Goal: Task Accomplishment & Management: Manage account settings

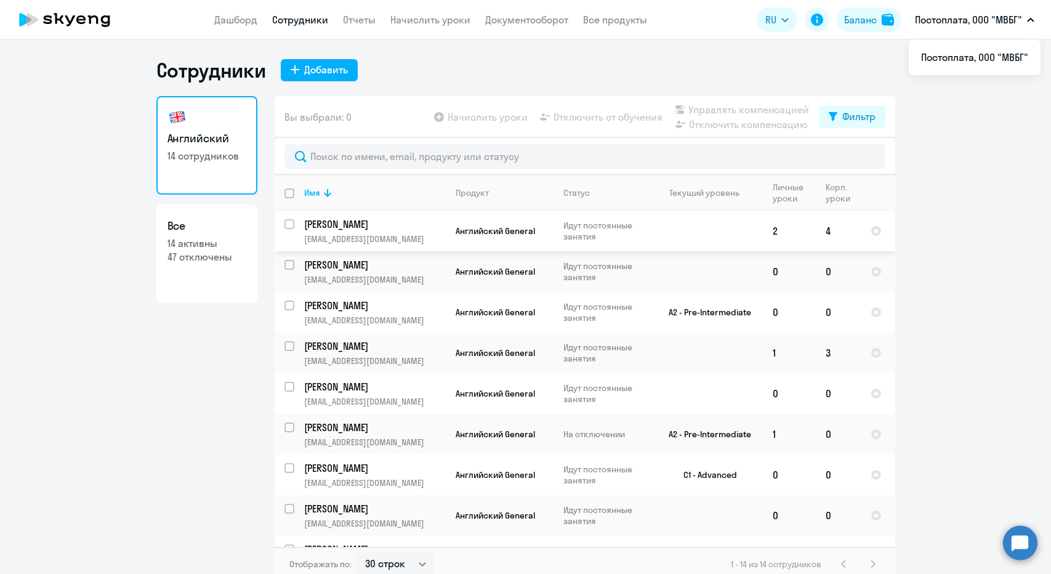
select select "30"
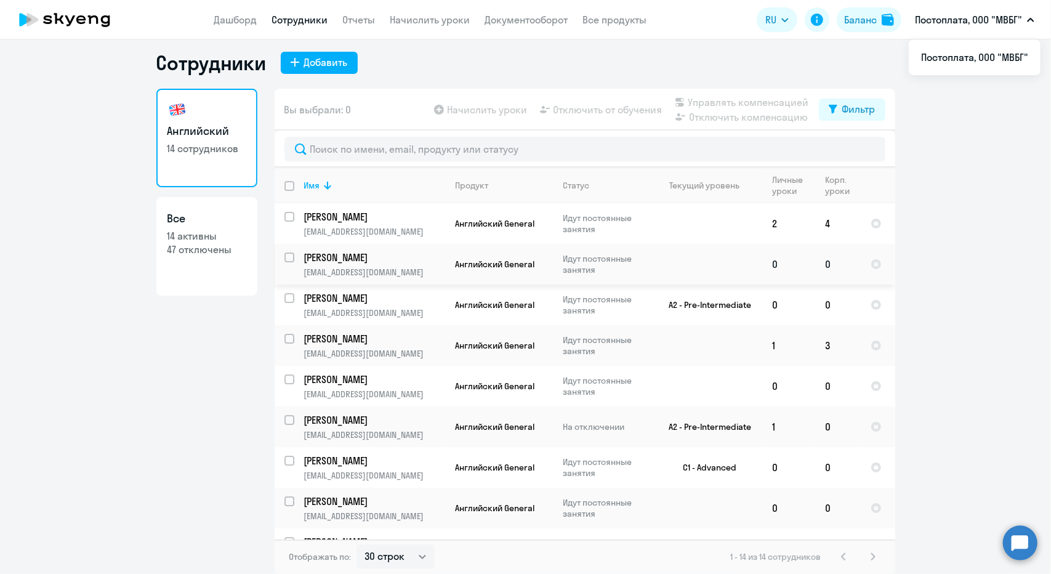
click at [826, 259] on td "0" at bounding box center [838, 264] width 45 height 41
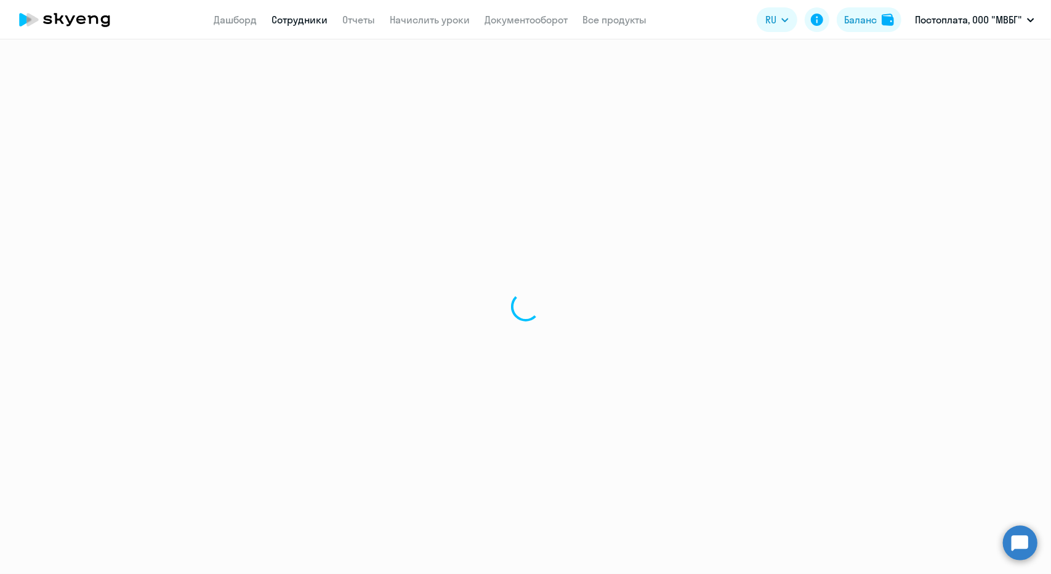
select select "english"
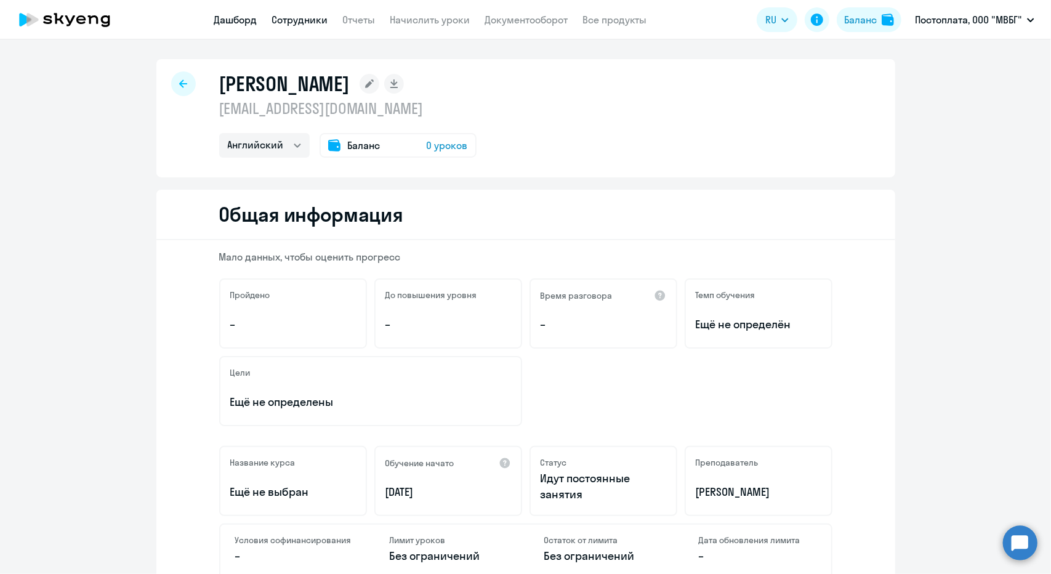
click at [241, 23] on link "Дашборд" at bounding box center [235, 20] width 43 height 12
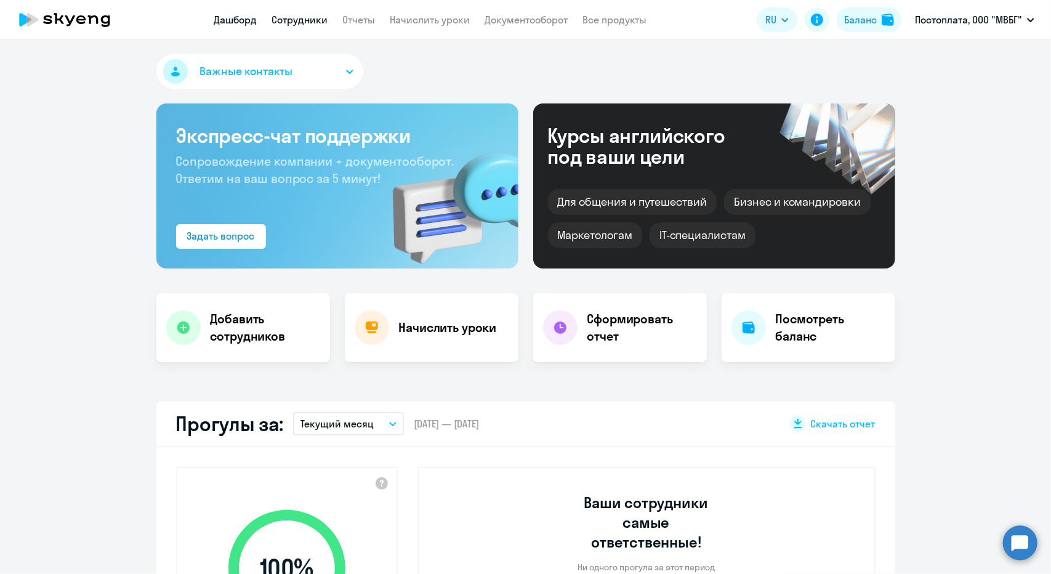
click at [307, 14] on link "Сотрудники" at bounding box center [300, 20] width 56 height 12
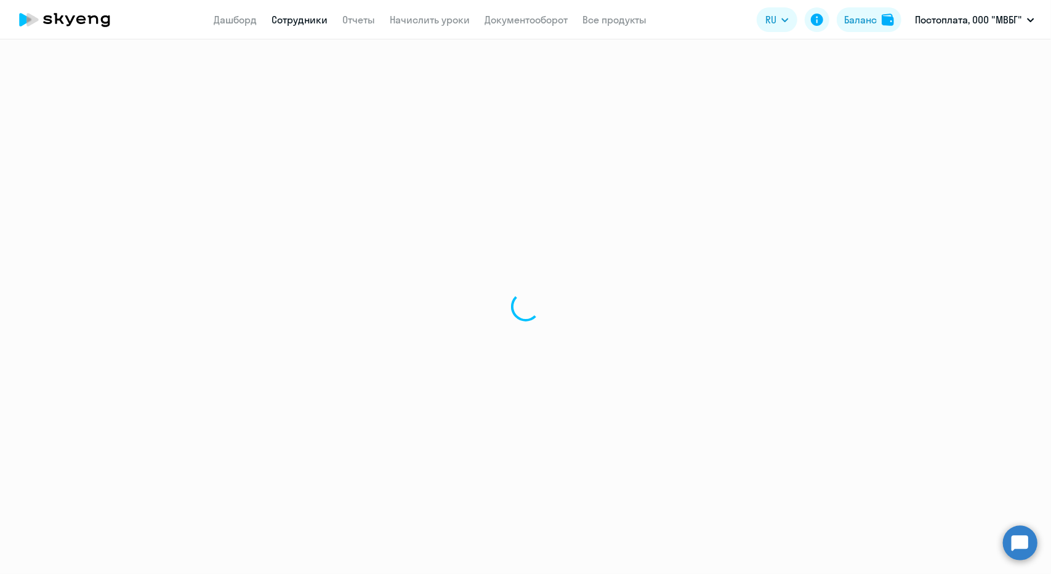
select select "30"
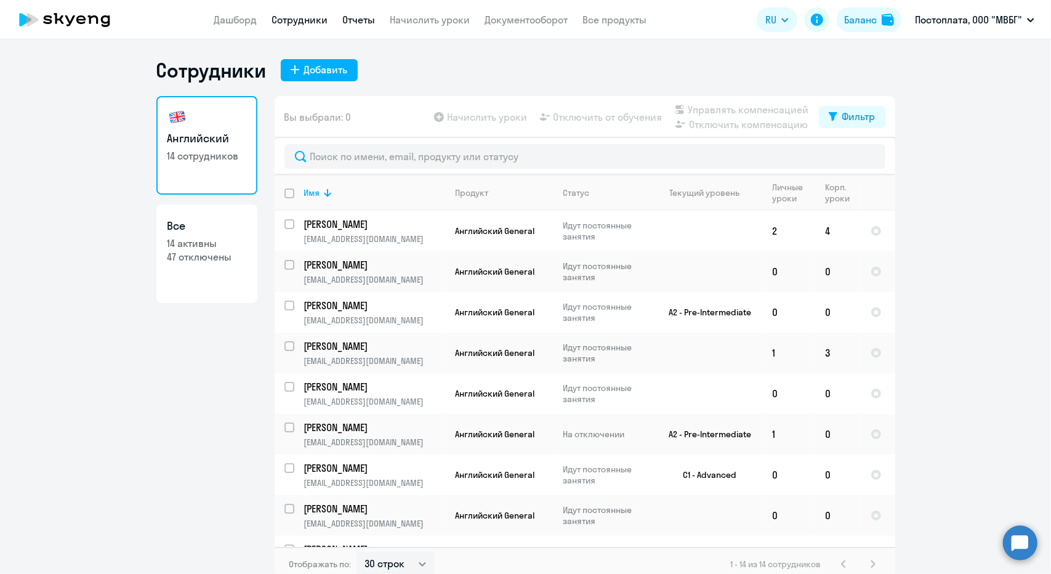
click at [347, 19] on link "Отчеты" at bounding box center [359, 20] width 33 height 12
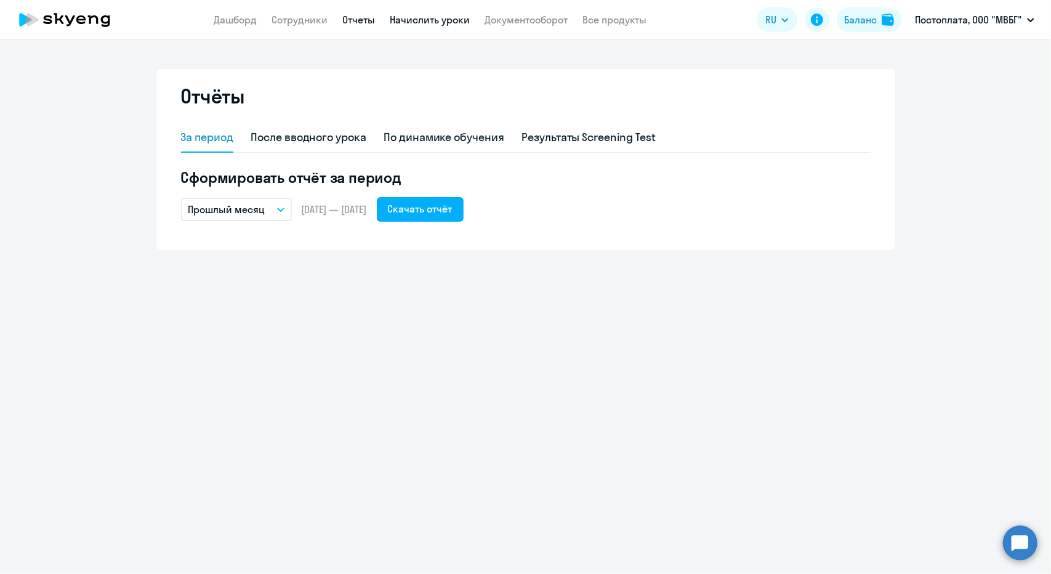
click at [415, 20] on link "Начислить уроки" at bounding box center [430, 20] width 80 height 12
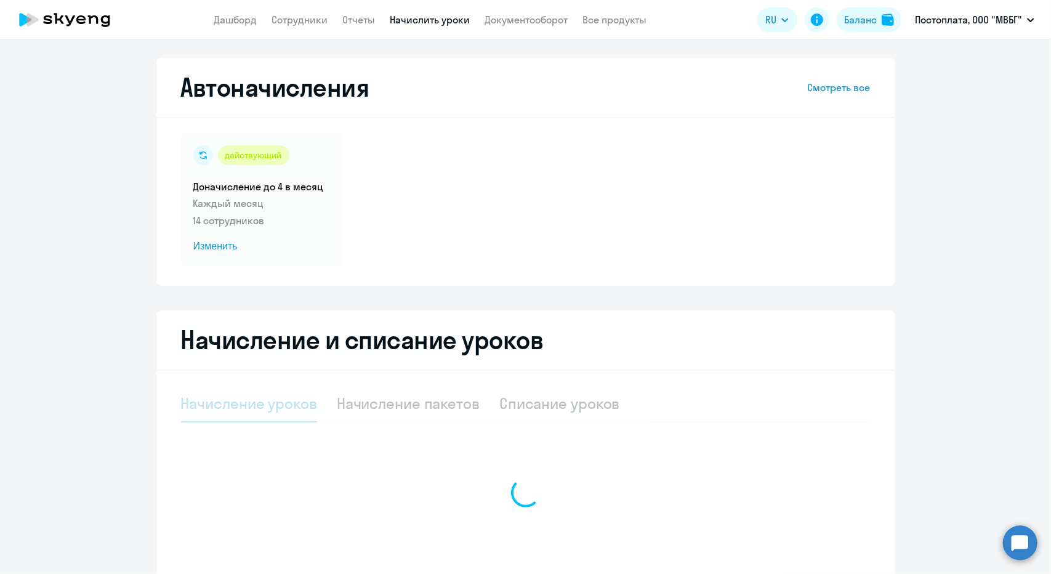
select select "10"
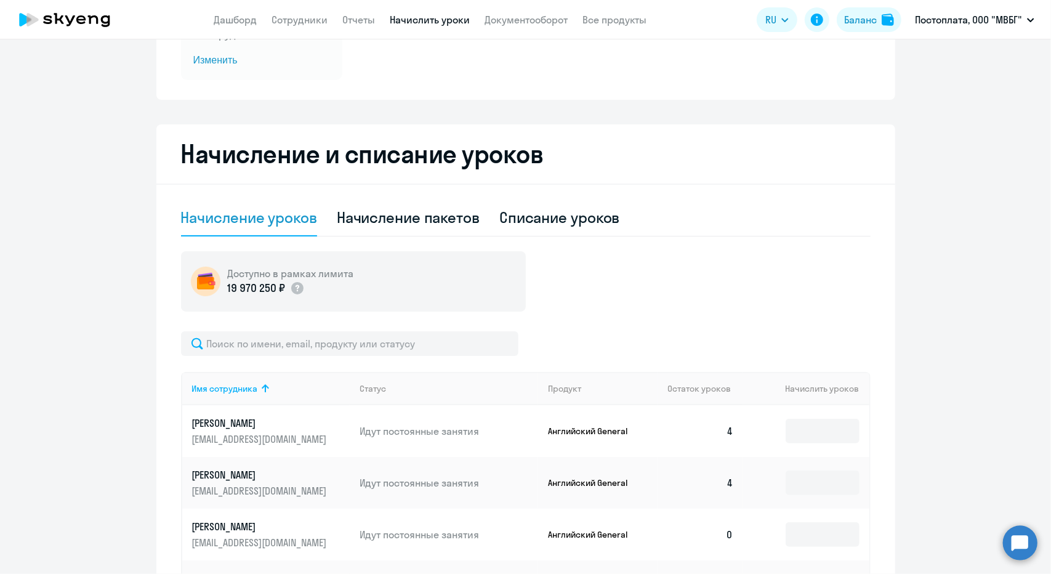
scroll to position [145, 0]
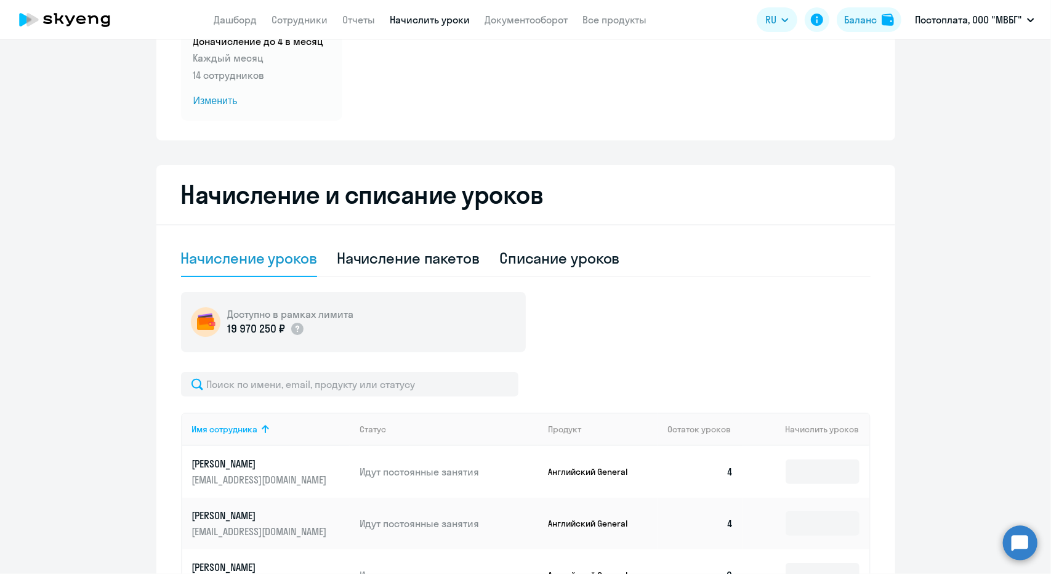
click at [686, 243] on div "Начисление уроков Начисление пакетов Списание уроков" at bounding box center [526, 258] width 690 height 37
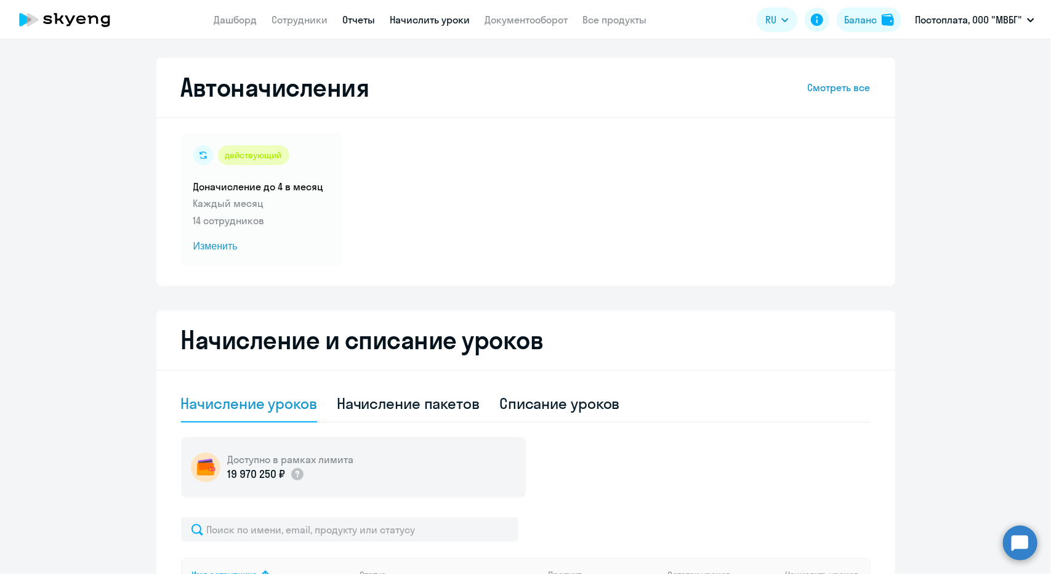
click at [351, 15] on link "Отчеты" at bounding box center [359, 20] width 33 height 12
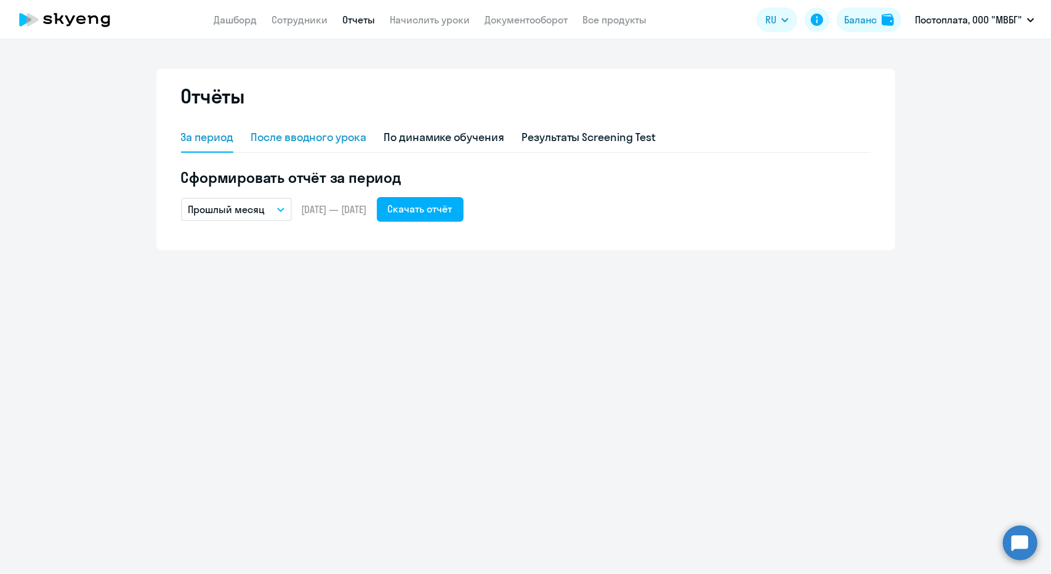
click at [304, 133] on div "После вводного урока" at bounding box center [309, 137] width 116 height 16
select select "10"
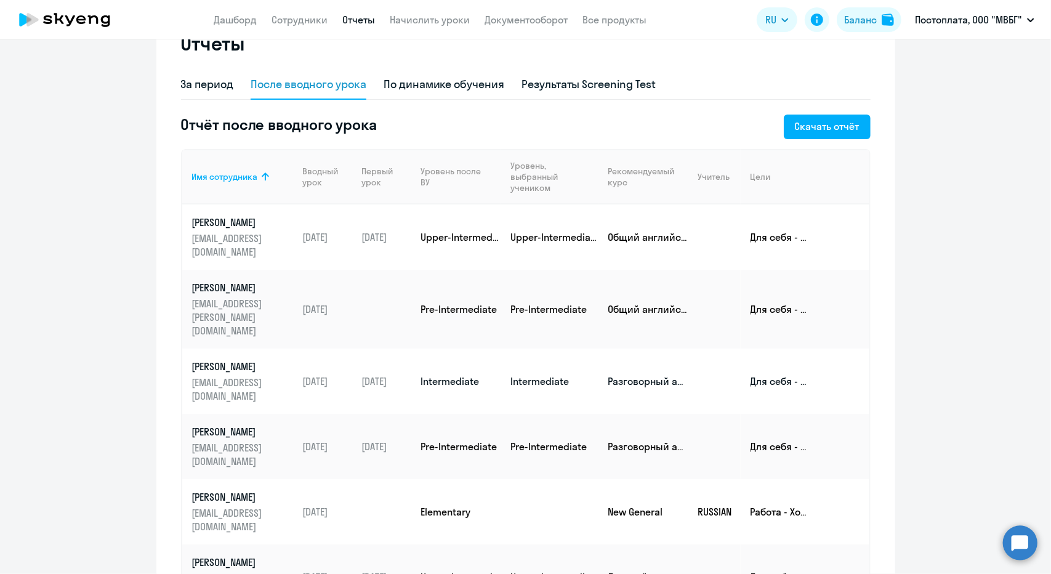
scroll to position [85, 0]
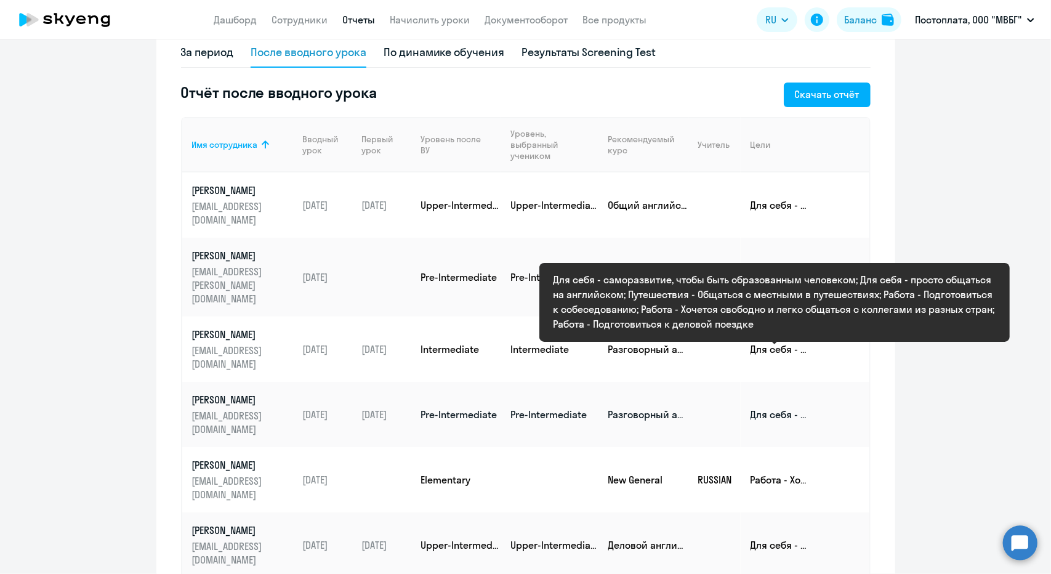
click at [766, 408] on p "Для себя - саморазвитие, чтобы быть образованным человеком; Для себя - просто о…" at bounding box center [779, 415] width 58 height 14
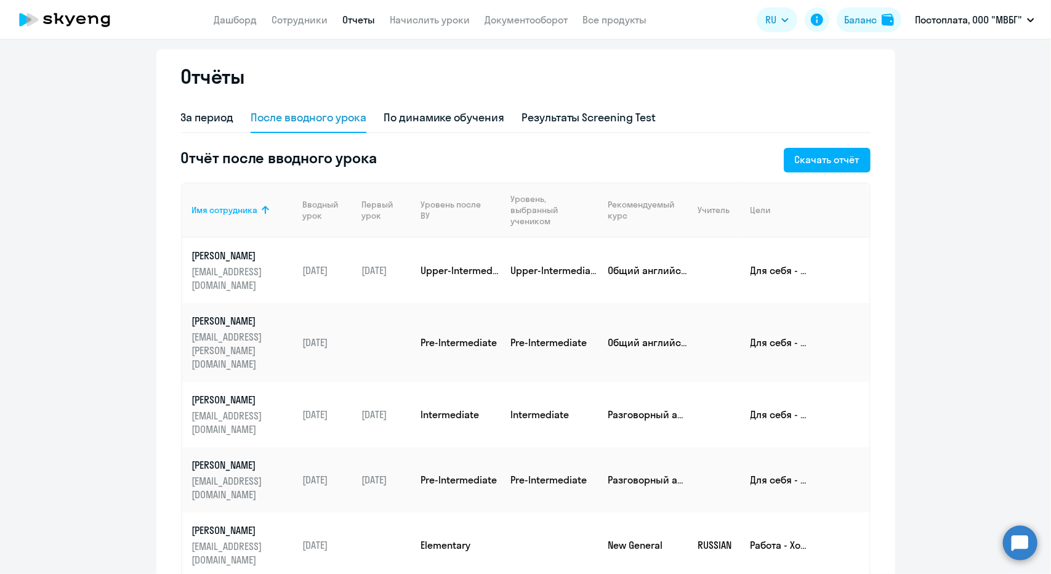
scroll to position [0, 0]
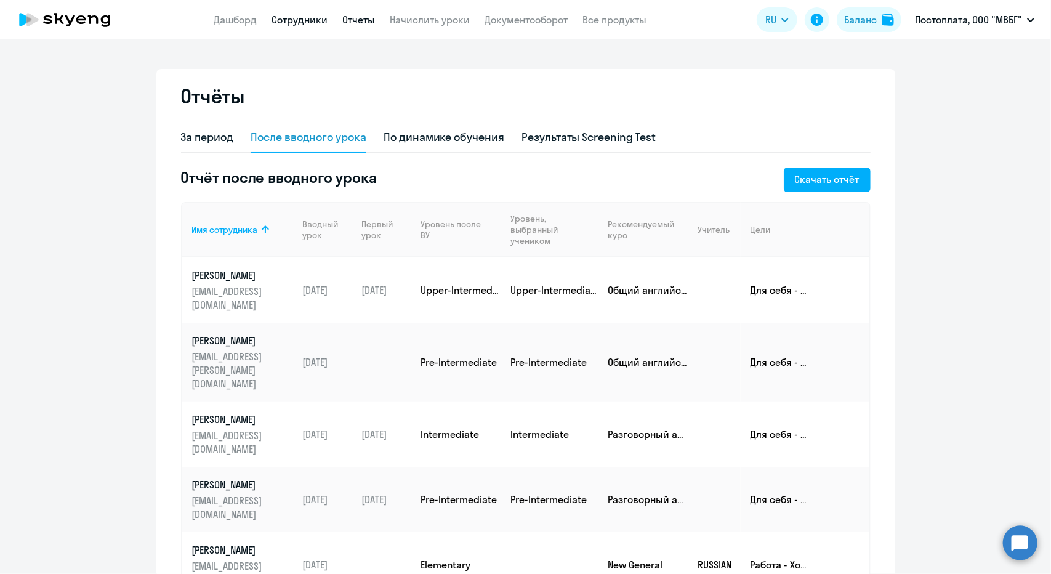
click at [293, 22] on link "Сотрудники" at bounding box center [300, 20] width 56 height 12
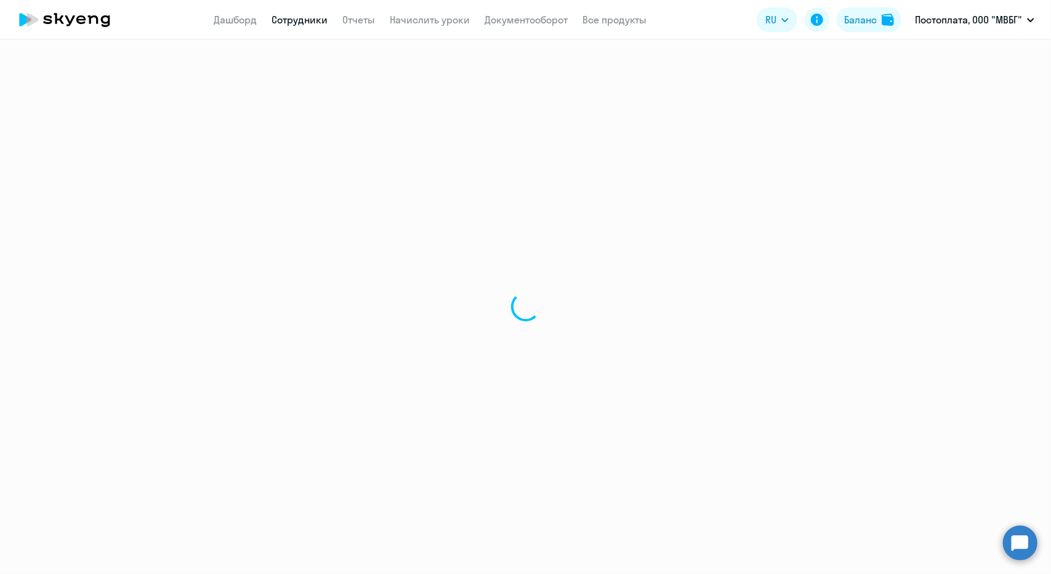
select select "30"
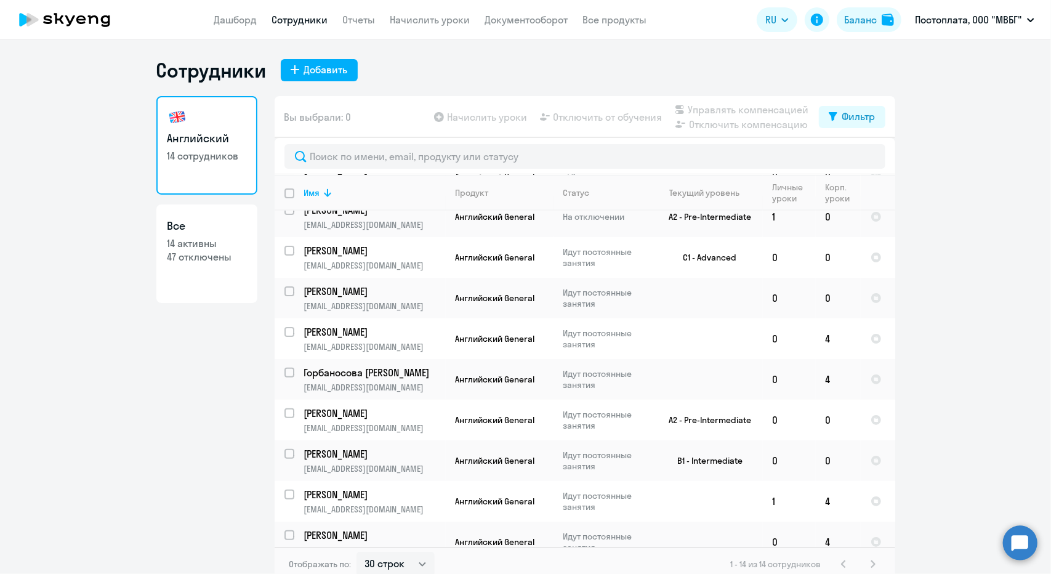
scroll to position [227, 0]
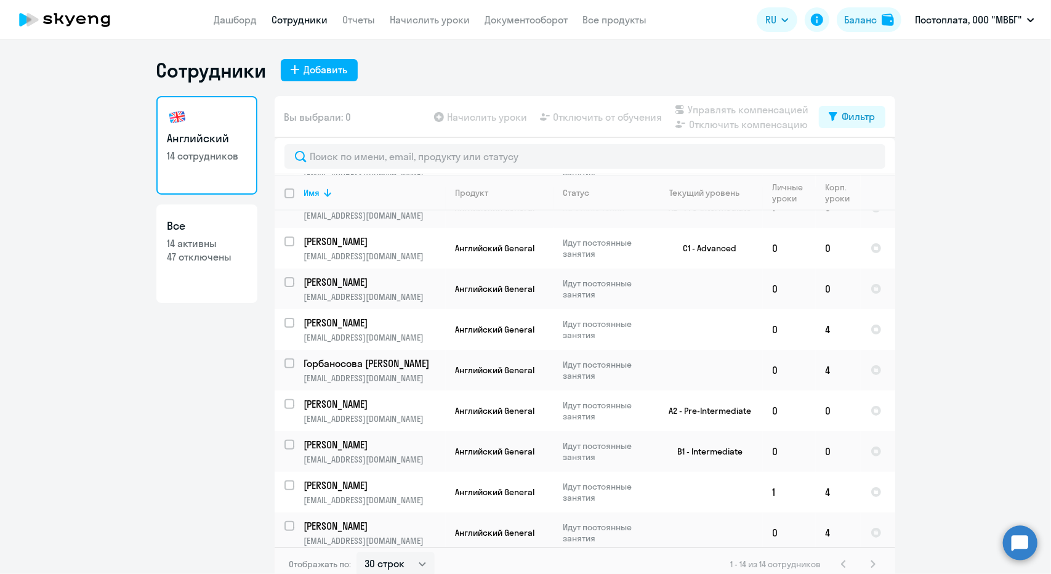
click at [935, 371] on ng-component "Сотрудники Добавить Английский 14 сотрудников Все 14 активны 47 отключены Вы вы…" at bounding box center [525, 319] width 1051 height 523
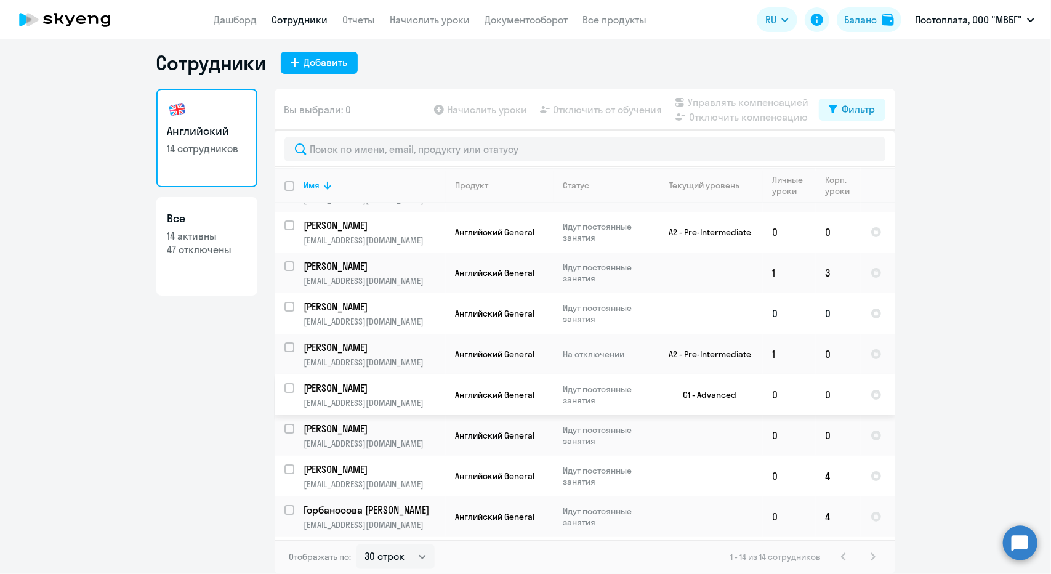
scroll to position [63, 0]
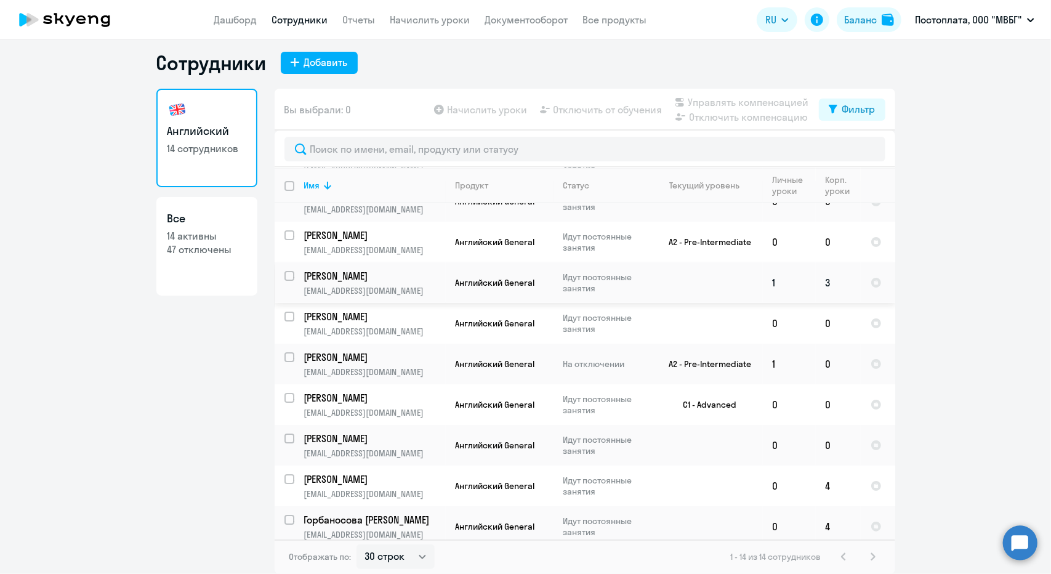
click at [687, 281] on td at bounding box center [705, 282] width 115 height 41
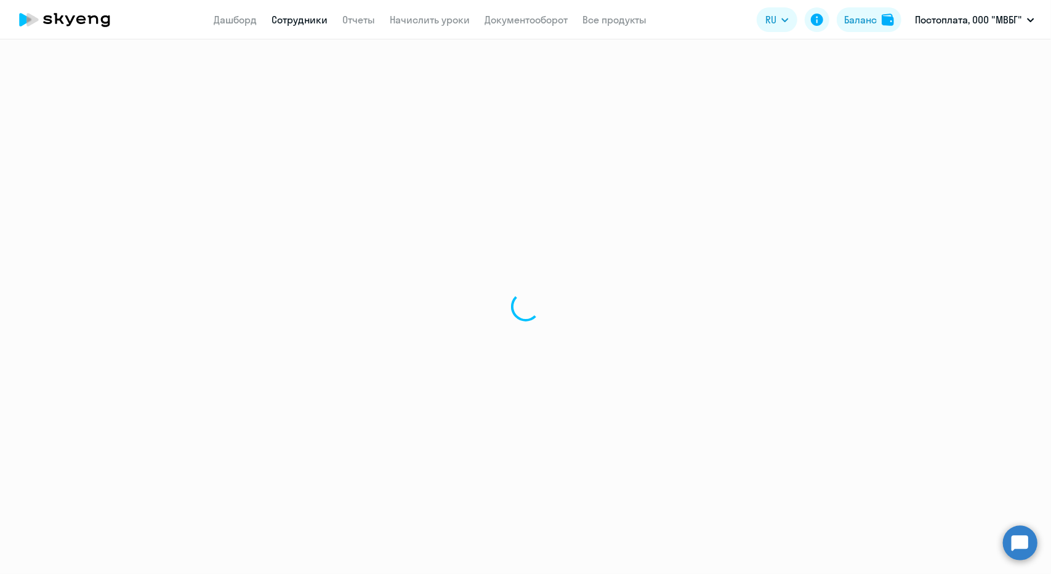
select select "english"
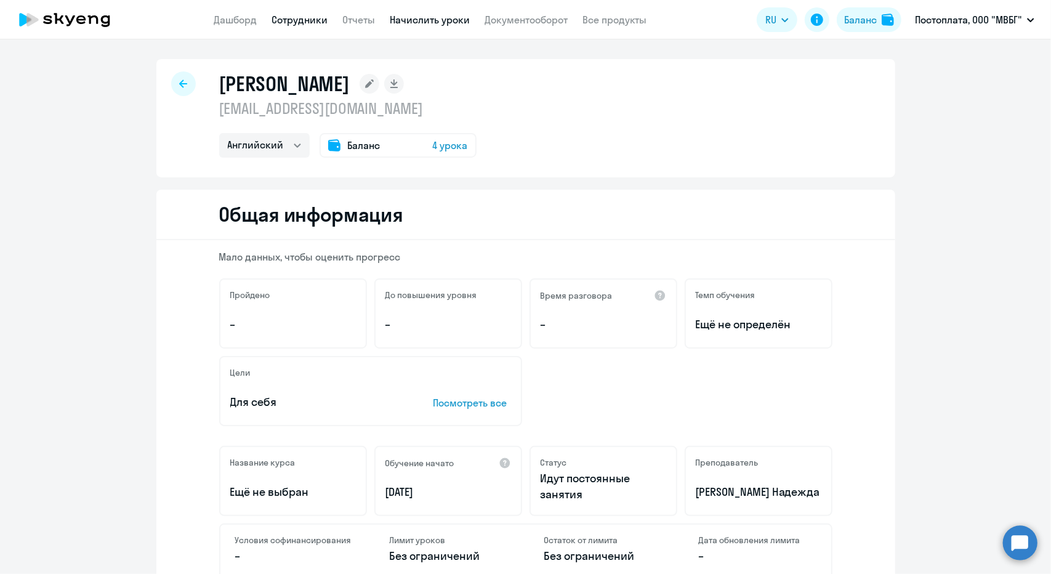
click at [438, 17] on link "Начислить уроки" at bounding box center [430, 20] width 80 height 12
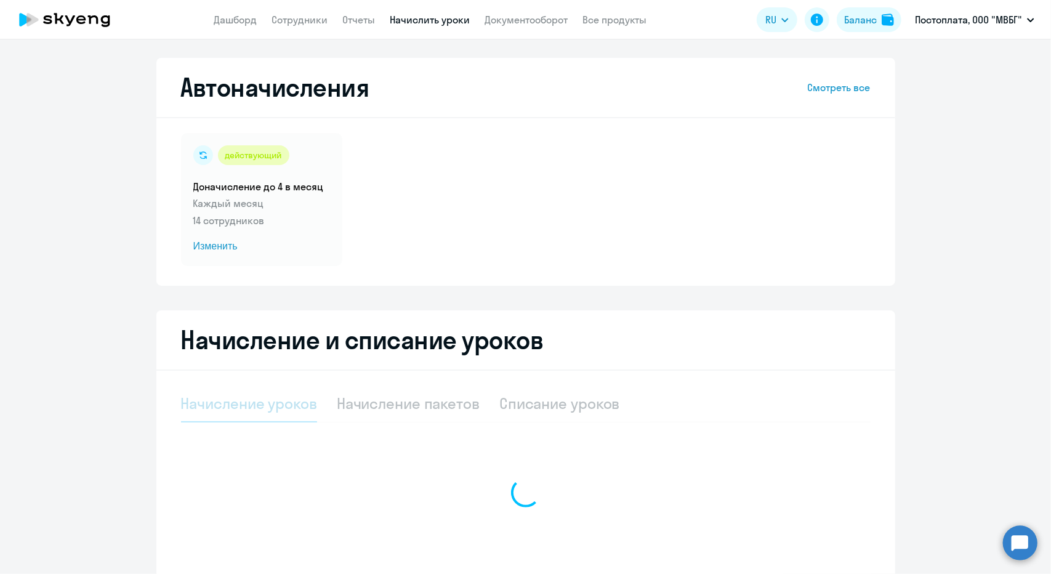
select select "10"
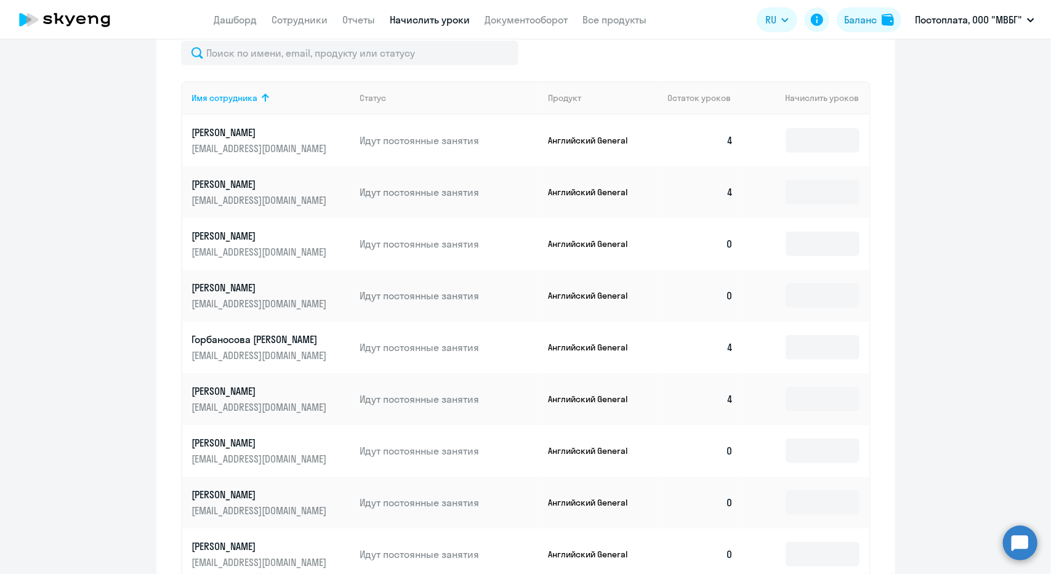
scroll to position [638, 0]
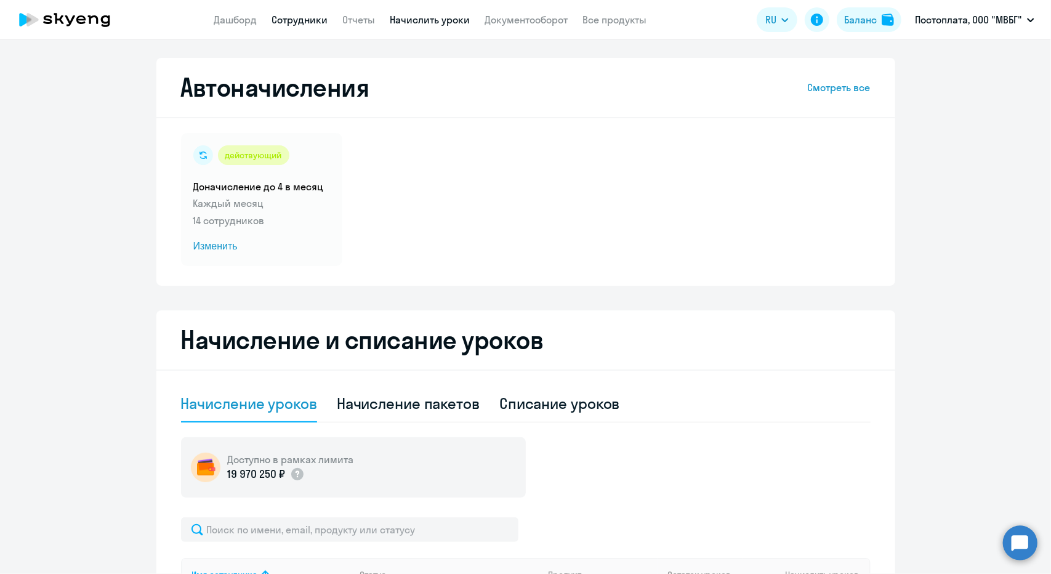
click at [291, 21] on link "Сотрудники" at bounding box center [300, 20] width 56 height 12
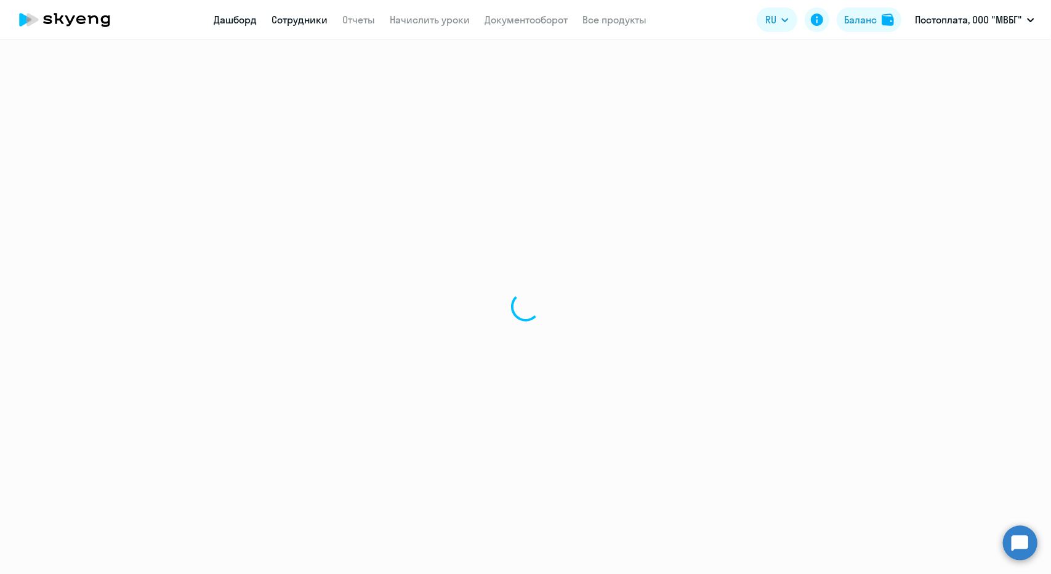
select select "30"
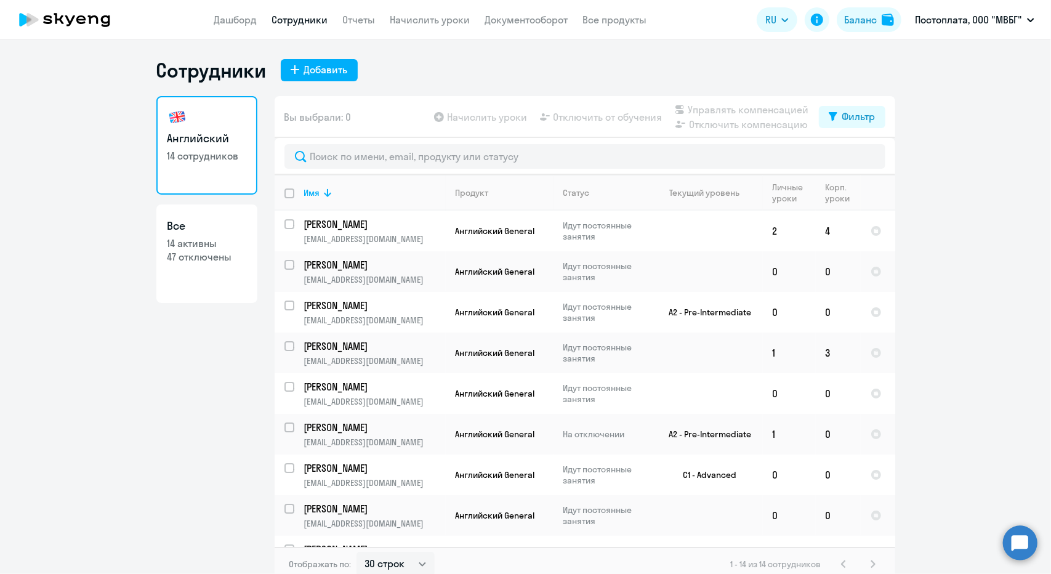
click at [498, 60] on div "Сотрудники Добавить" at bounding box center [525, 70] width 739 height 25
click at [823, 270] on td "0" at bounding box center [838, 271] width 45 height 41
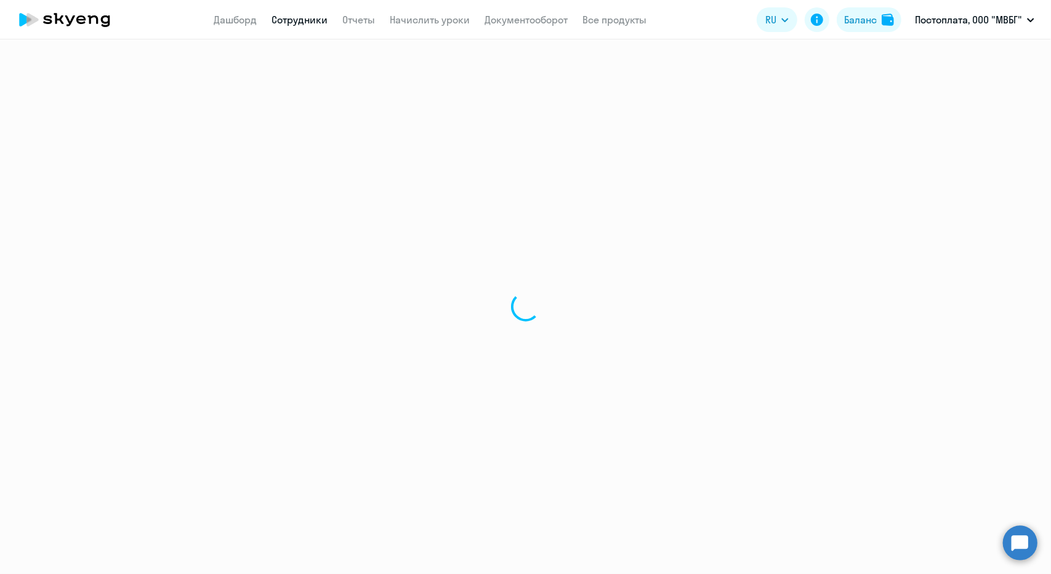
select select "english"
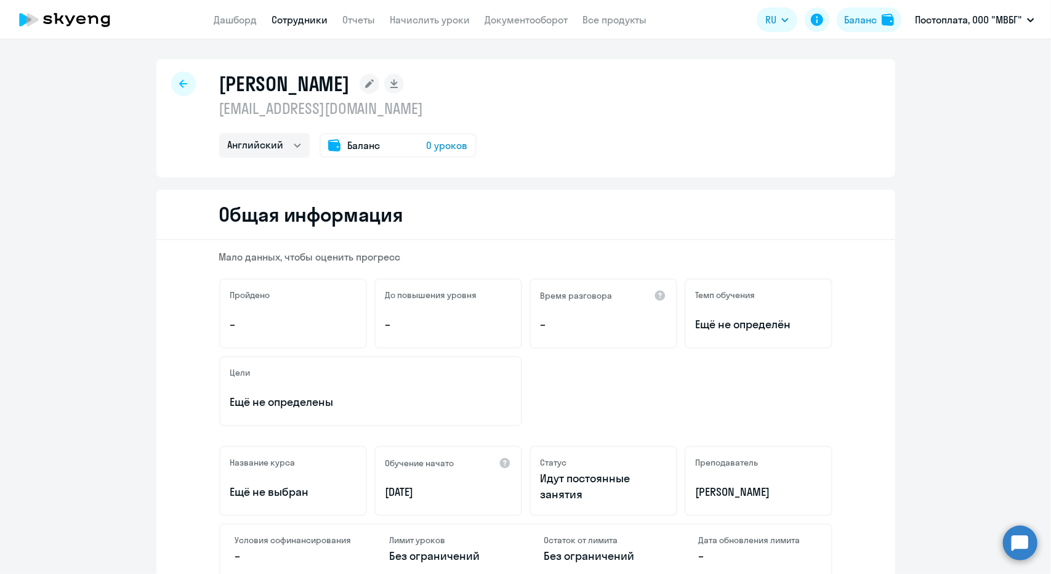
click at [429, 145] on span "0 уроков" at bounding box center [447, 145] width 41 height 15
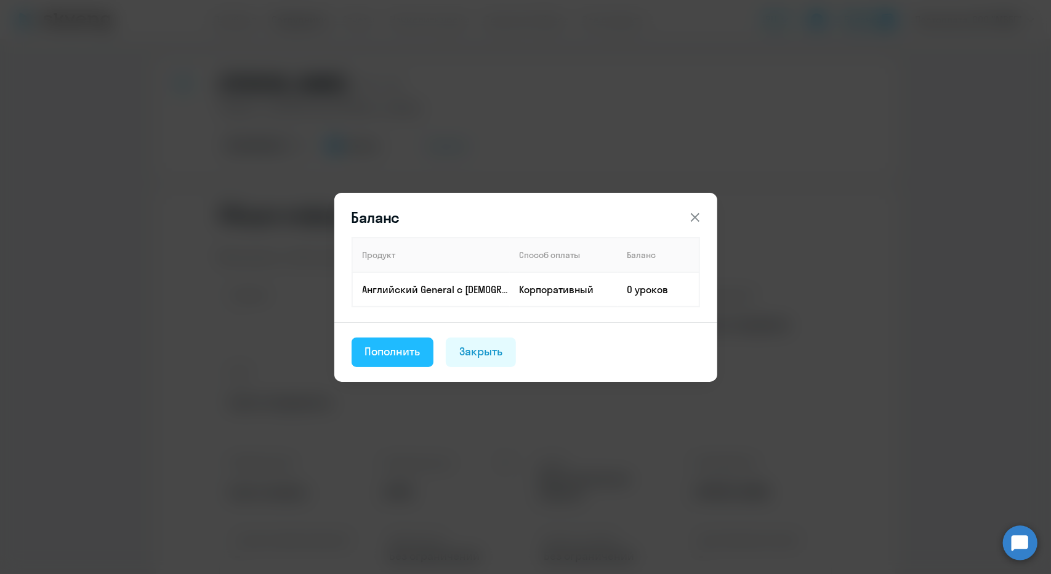
click at [400, 356] on div "Пополнить" at bounding box center [392, 352] width 55 height 16
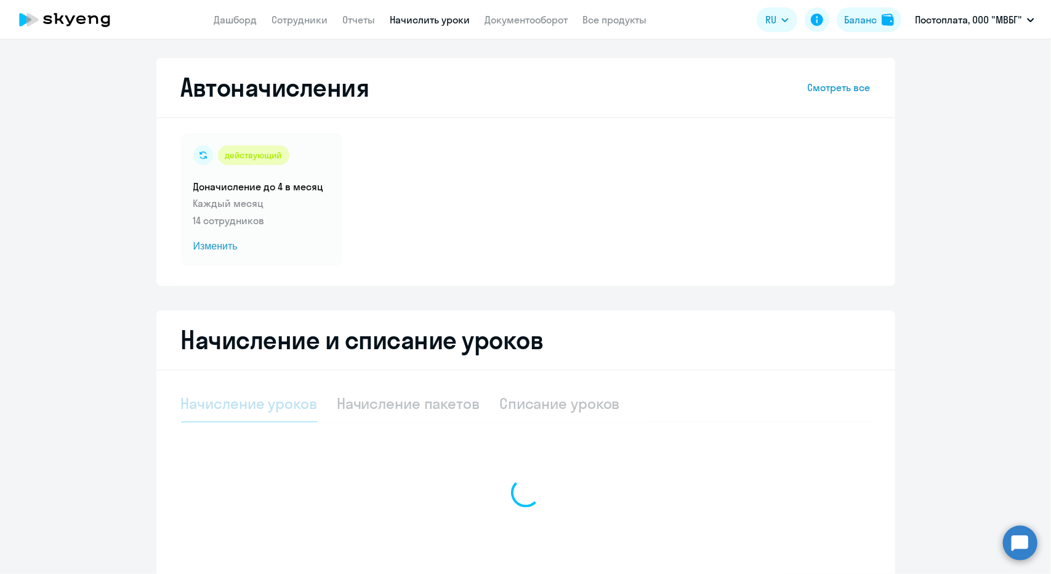
select select "10"
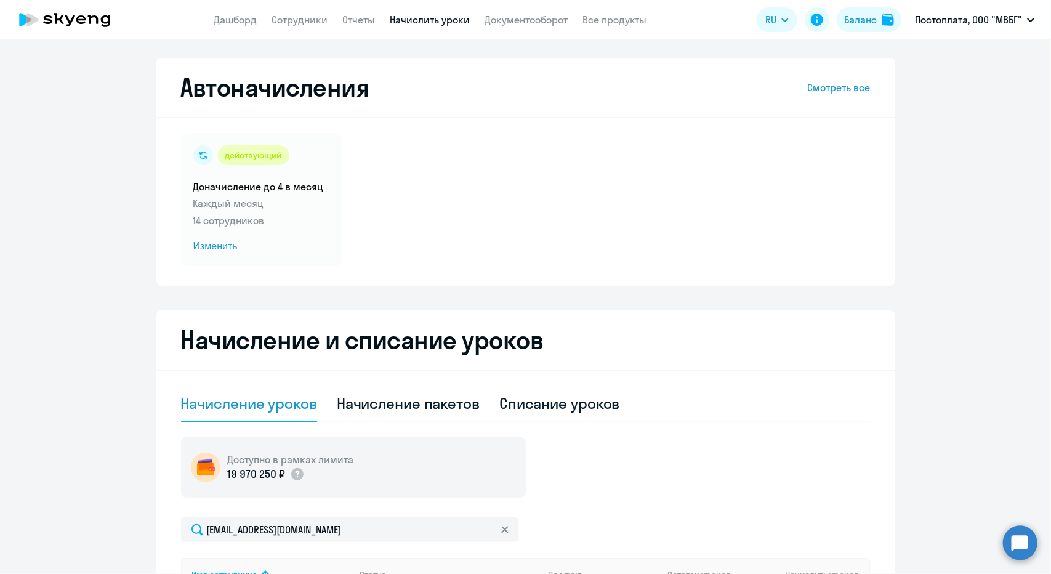
click at [412, 26] on link "Начислить уроки" at bounding box center [430, 20] width 80 height 12
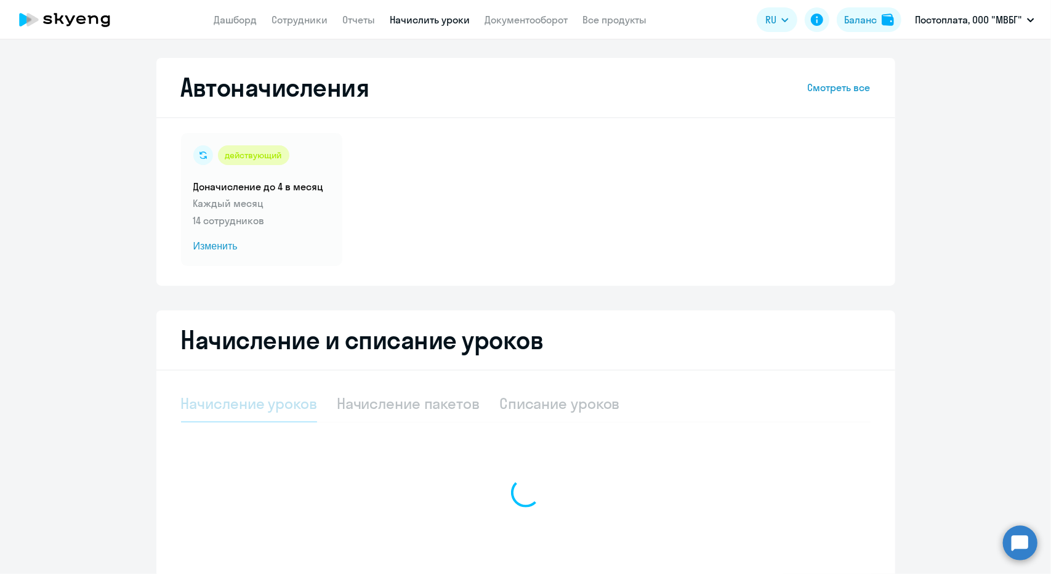
select select "10"
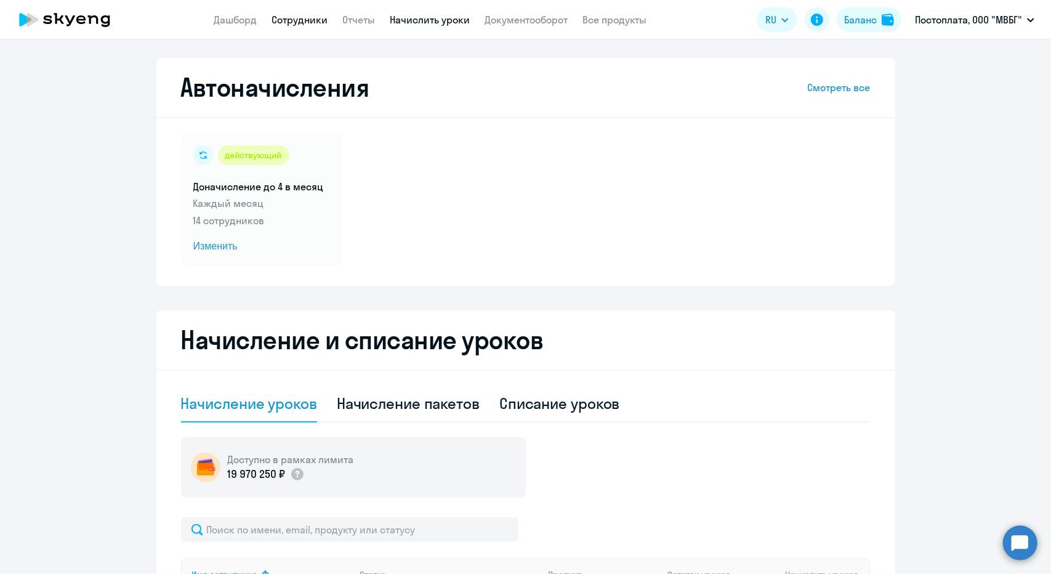
click at [288, 24] on link "Сотрудники" at bounding box center [300, 20] width 56 height 12
select select "30"
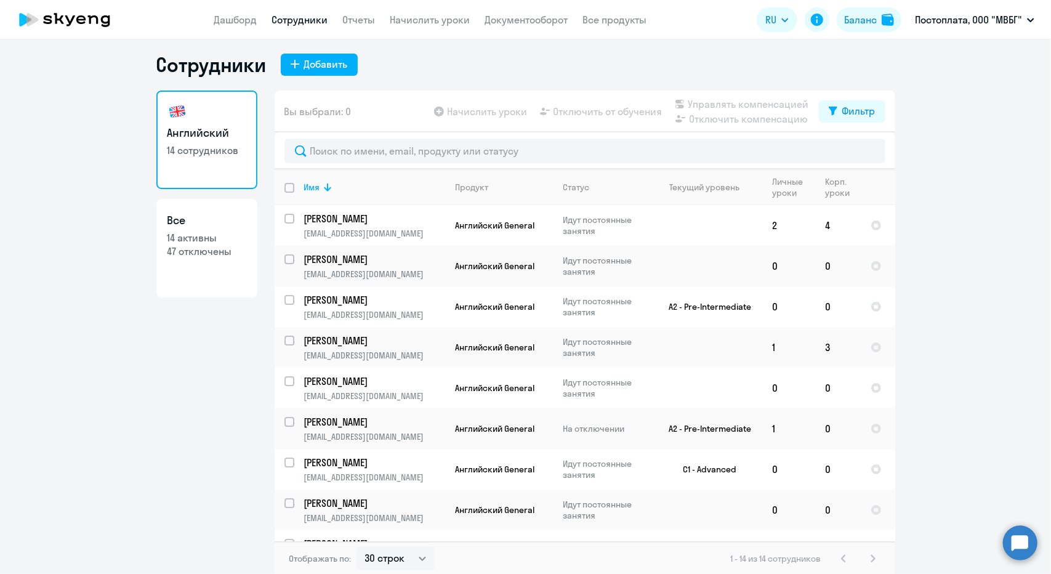
scroll to position [7, 0]
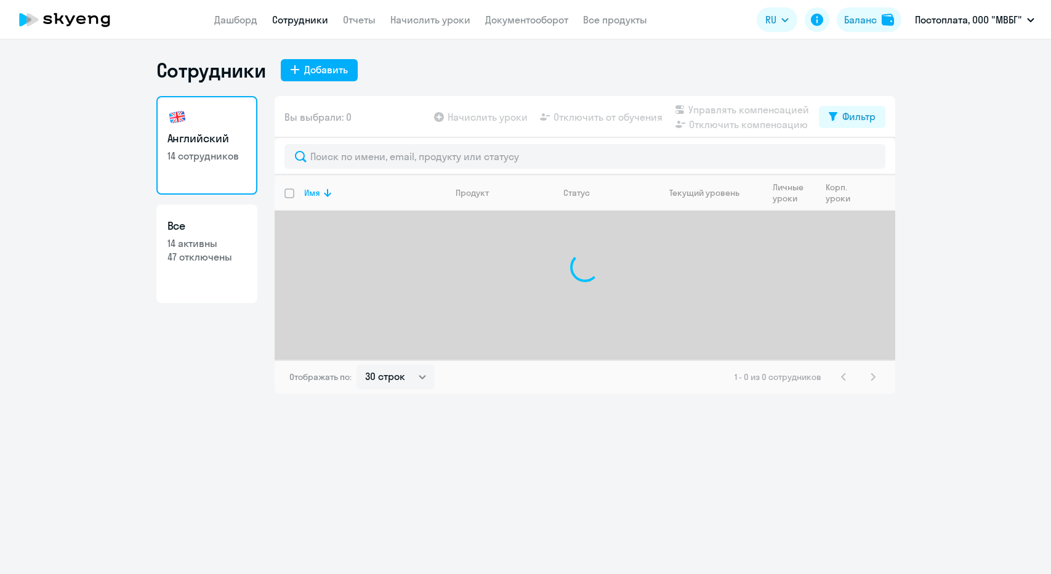
select select "30"
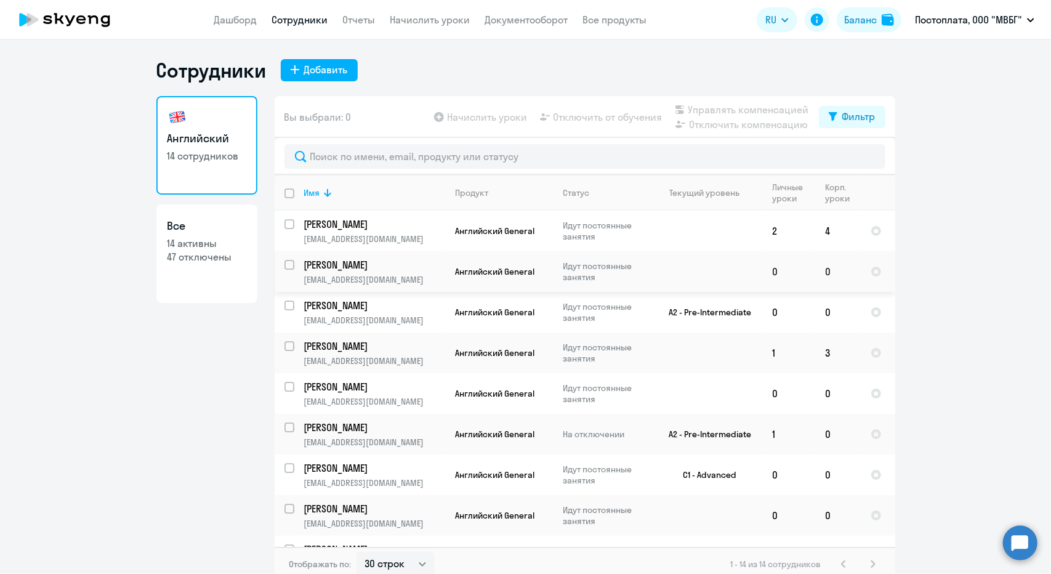
click at [821, 269] on td "0" at bounding box center [838, 271] width 45 height 41
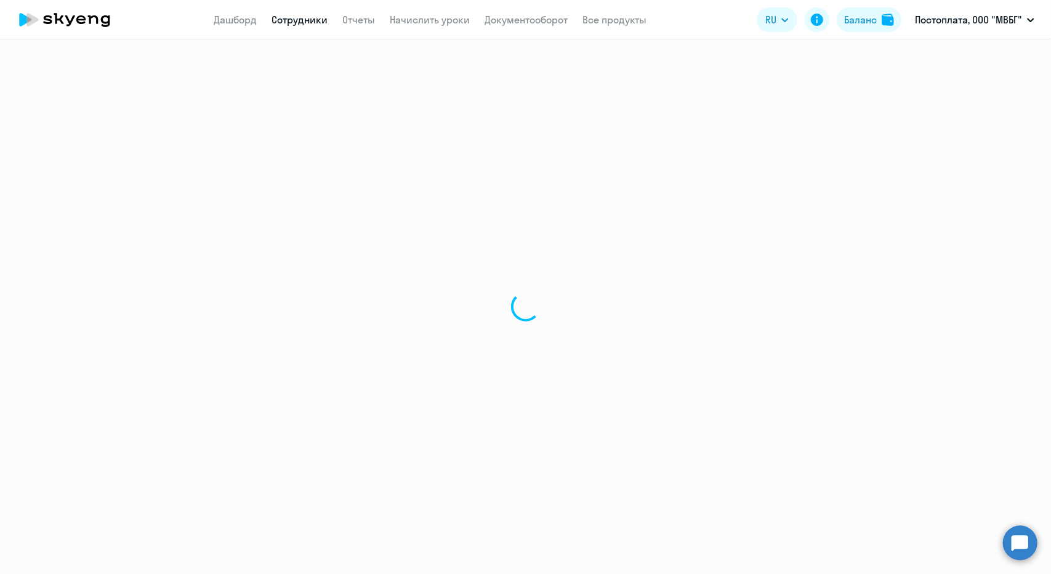
select select "english"
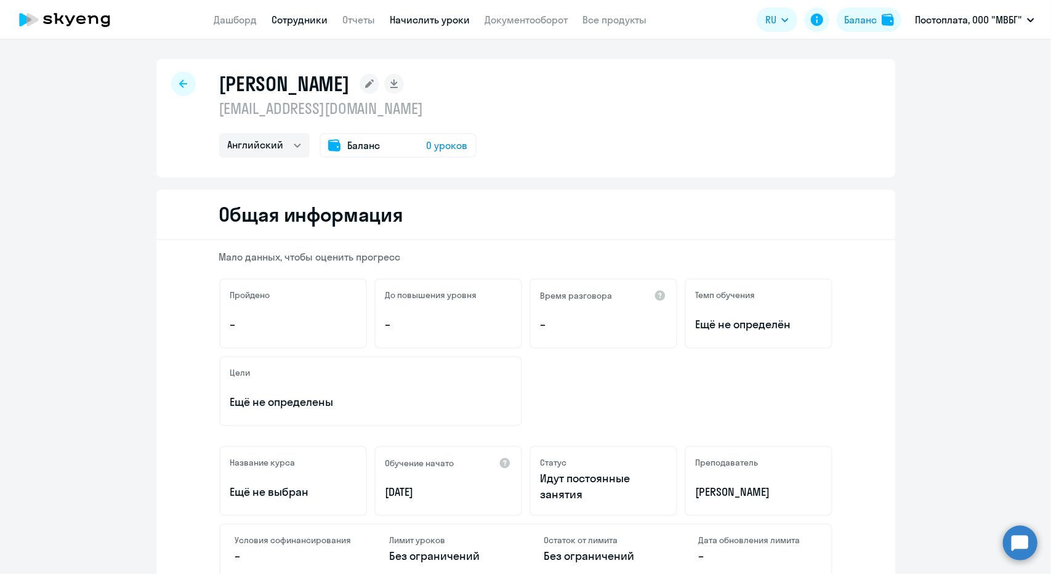
click at [403, 19] on link "Начислить уроки" at bounding box center [430, 20] width 80 height 12
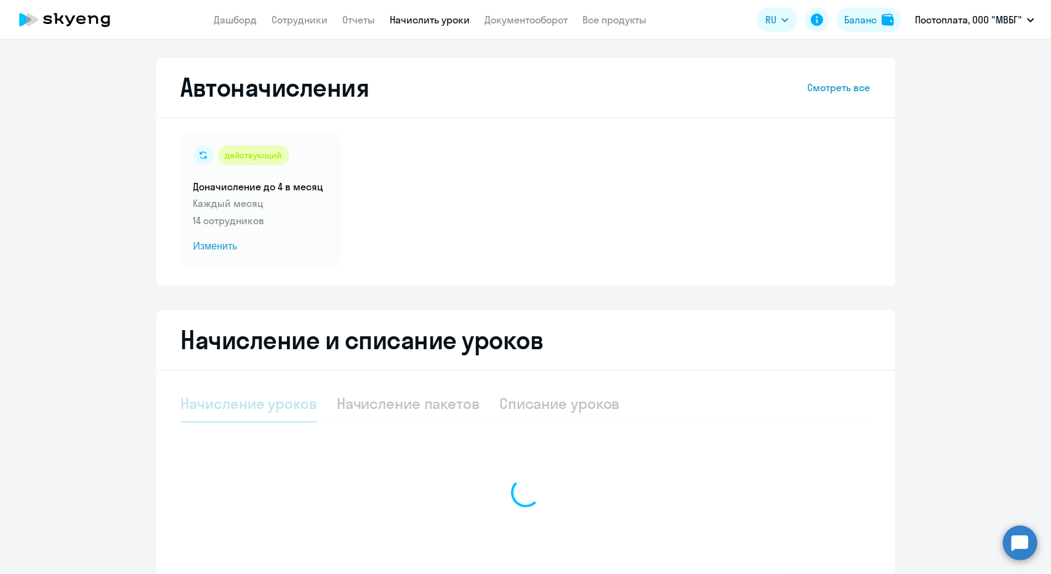
select select "10"
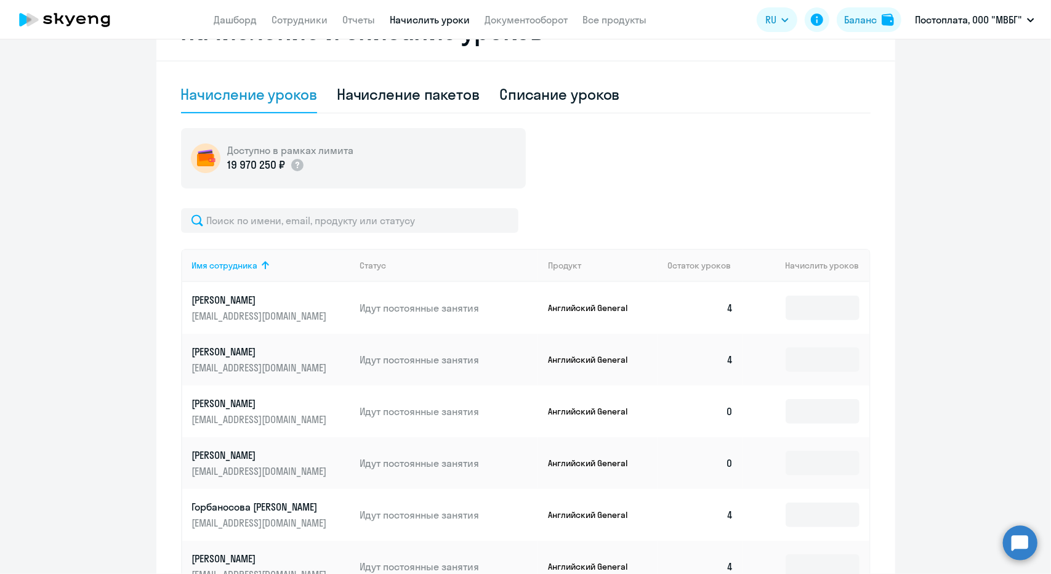
scroll to position [473, 0]
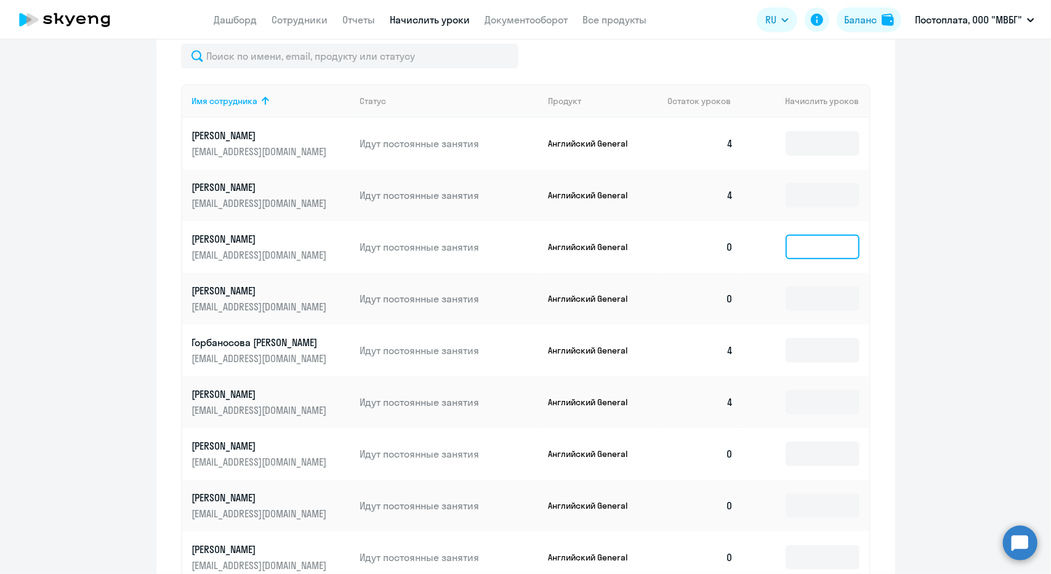
click at [799, 257] on input at bounding box center [823, 247] width 74 height 25
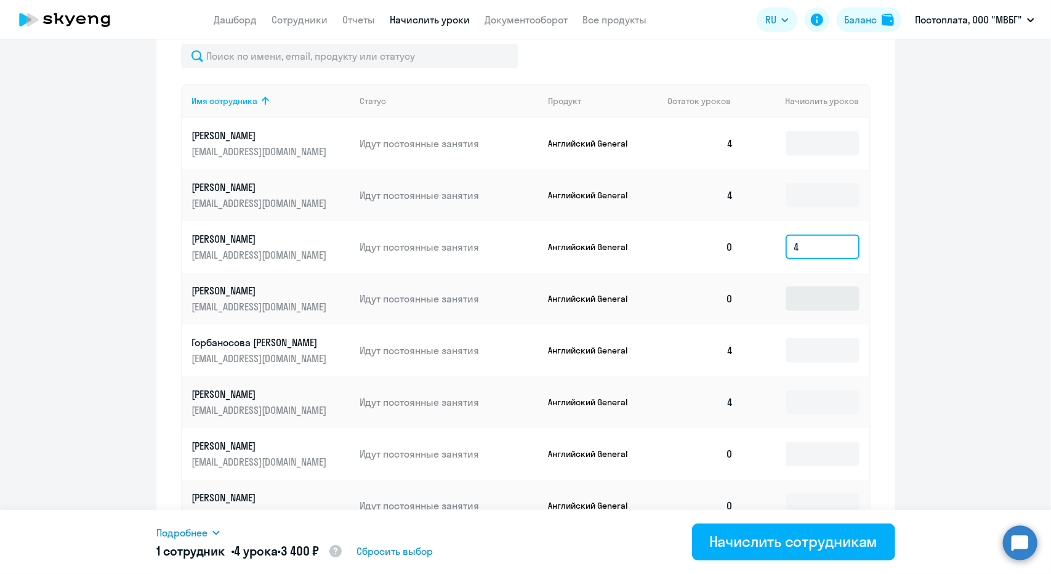
type input "4"
click at [810, 291] on input at bounding box center [823, 298] width 74 height 25
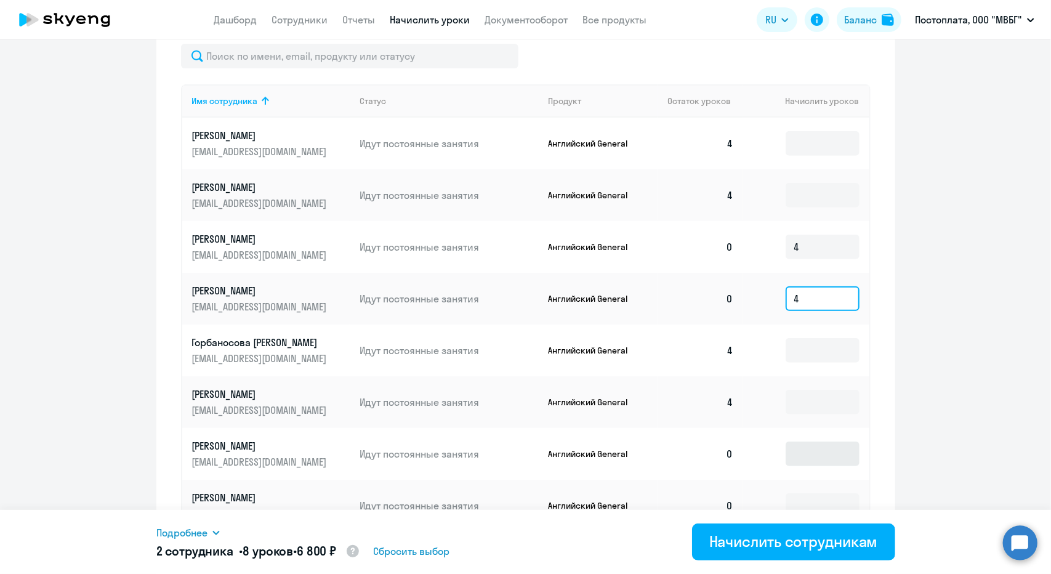
type input "4"
click at [812, 453] on input at bounding box center [823, 453] width 74 height 25
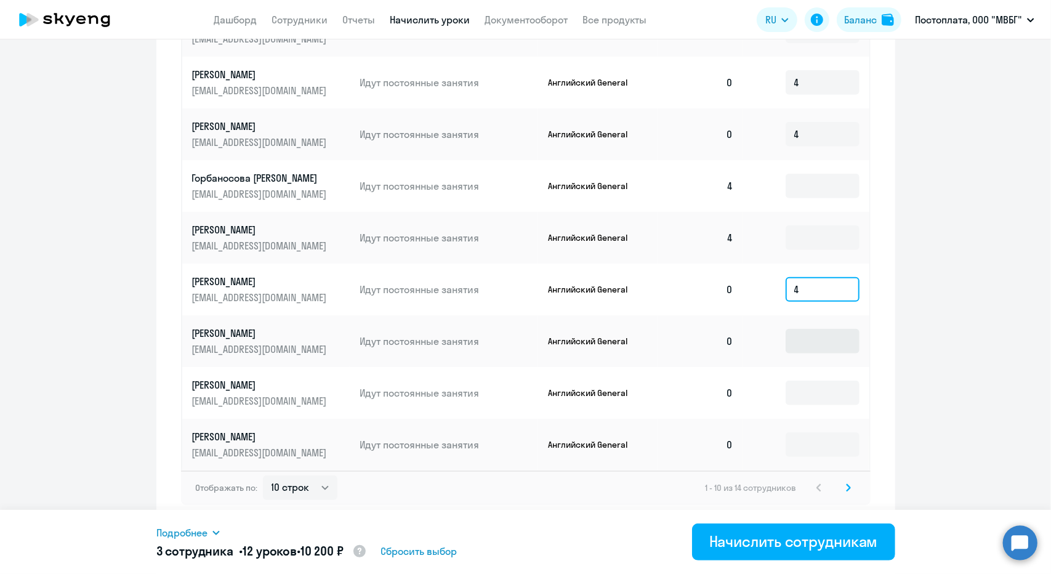
type input "4"
click at [818, 344] on input at bounding box center [823, 341] width 74 height 25
type input "4"
click at [813, 402] on input at bounding box center [823, 392] width 74 height 25
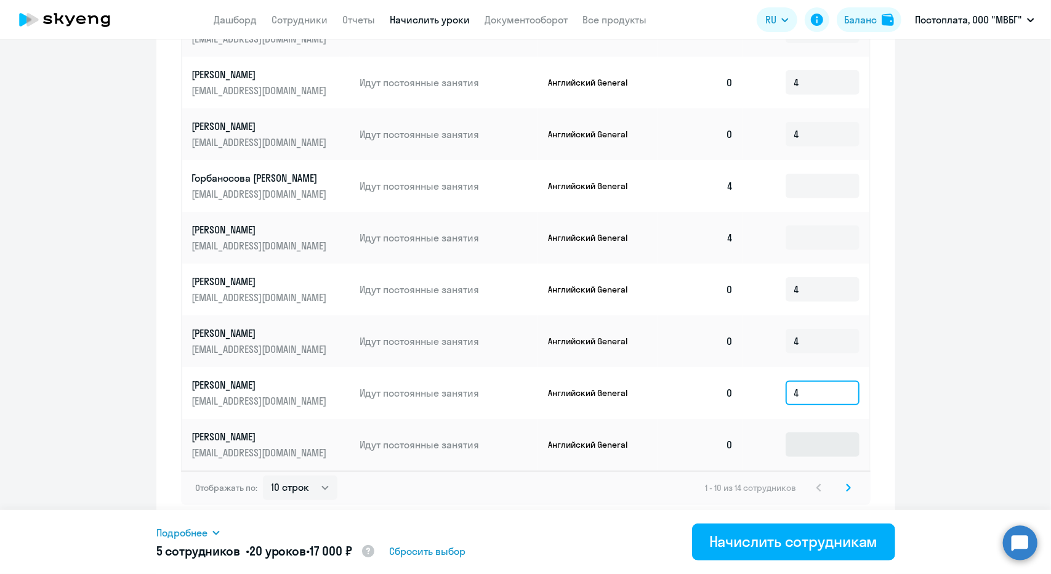
type input "4"
click at [810, 448] on input at bounding box center [823, 444] width 74 height 25
type input "4"
click at [291, 491] on select "10 строк 30 строк 50 строк" at bounding box center [300, 487] width 74 height 25
click at [846, 488] on icon at bounding box center [848, 487] width 5 height 9
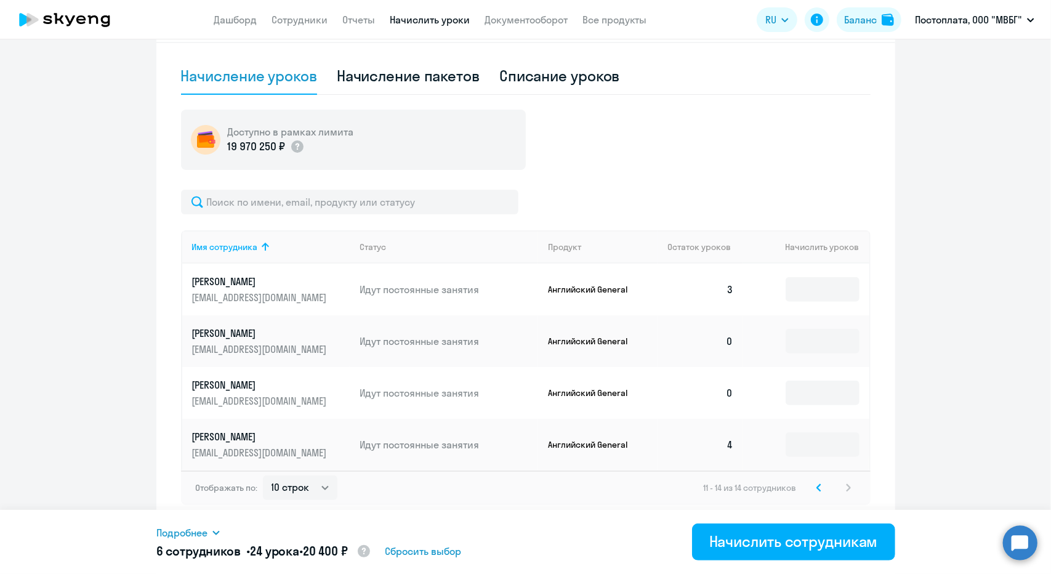
scroll to position [328, 0]
click at [810, 348] on input at bounding box center [823, 341] width 74 height 25
type input "4"
click at [816, 392] on input at bounding box center [823, 392] width 74 height 25
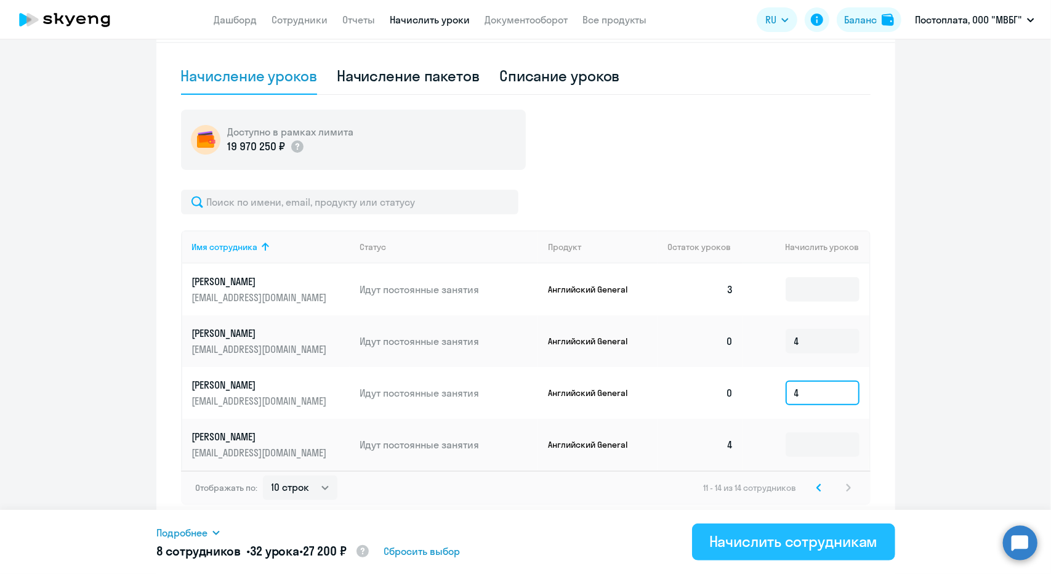
type input "4"
click at [815, 545] on div "Начислить сотрудникам" at bounding box center [793, 541] width 169 height 20
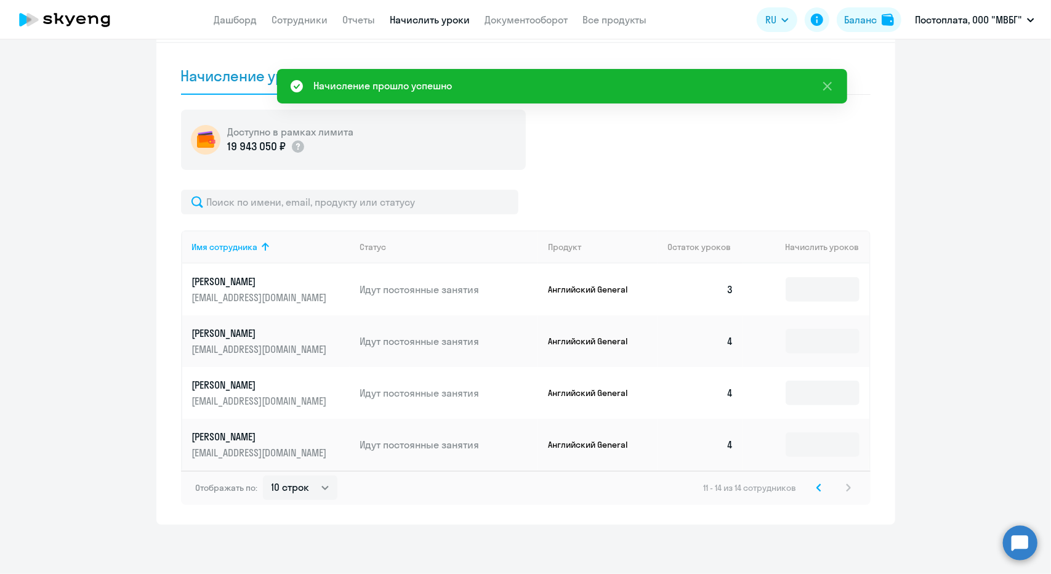
click at [814, 492] on svg-icon at bounding box center [818, 487] width 15 height 15
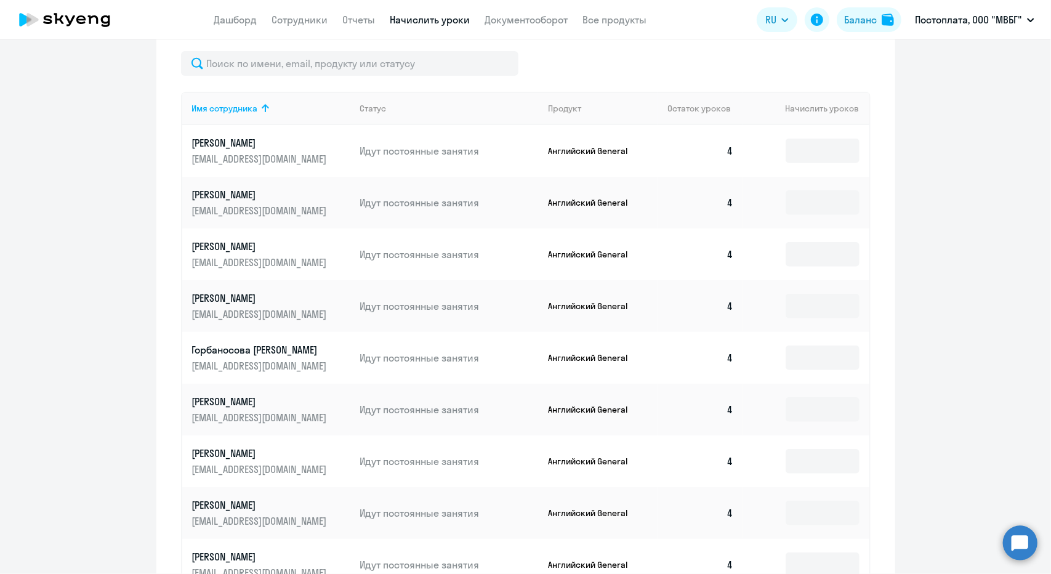
scroll to position [638, 0]
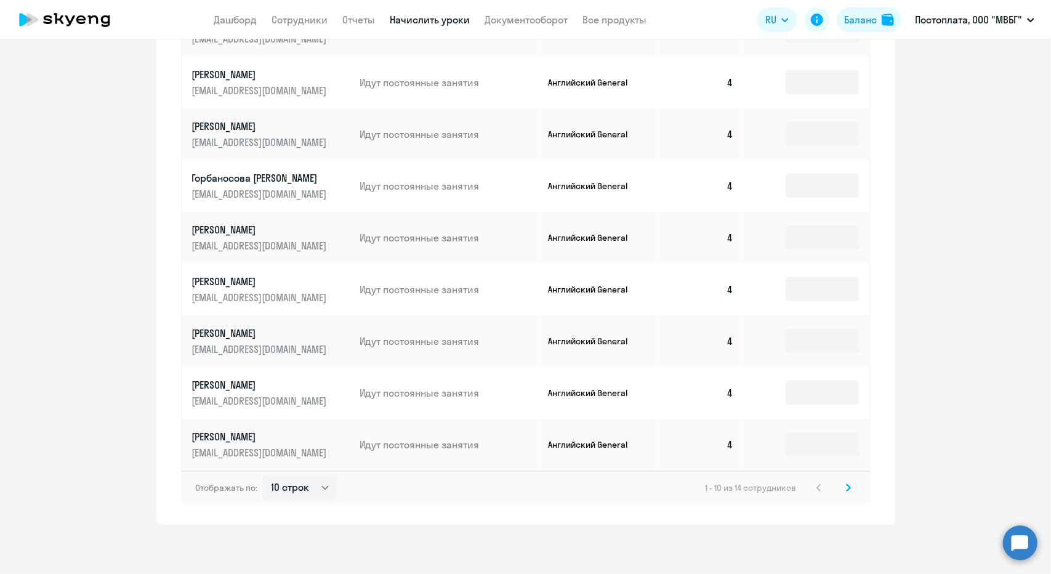
click at [847, 486] on icon at bounding box center [849, 487] width 4 height 7
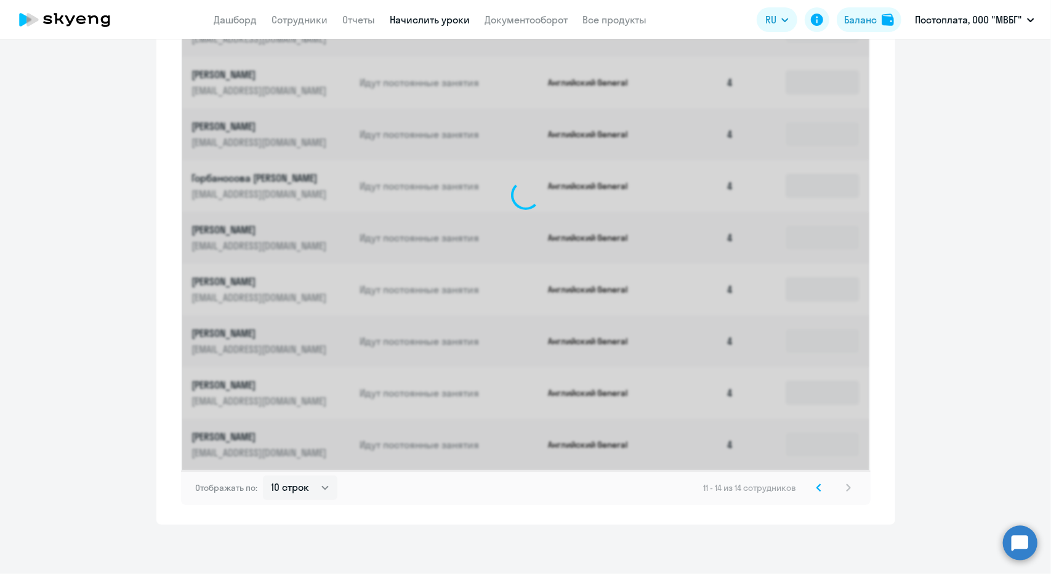
scroll to position [328, 0]
